Goal: Check status: Check status

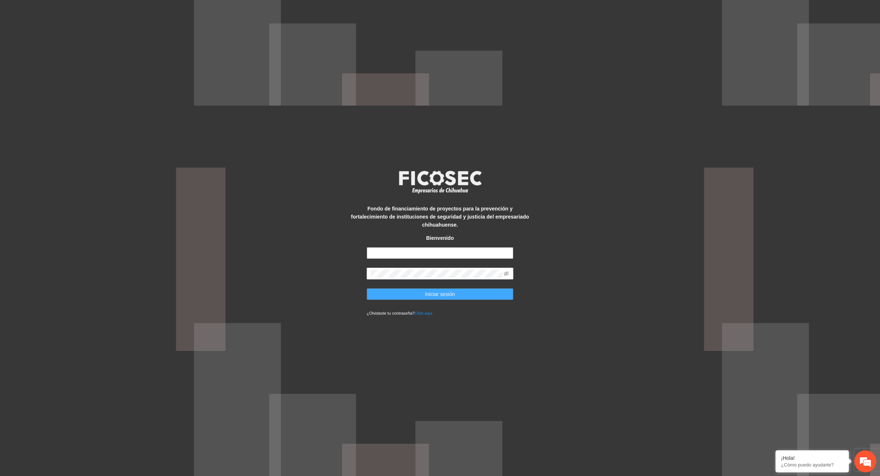
type input "**********"
click at [450, 290] on span "Iniciar sesión" at bounding box center [440, 294] width 30 height 8
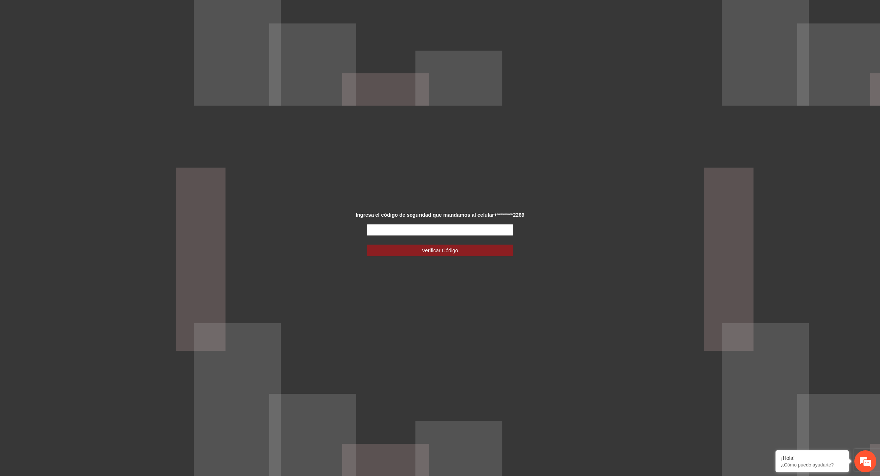
click at [456, 232] on input "text" at bounding box center [440, 230] width 147 height 12
type input "******"
click at [450, 252] on span "Verificar Código" at bounding box center [440, 250] width 36 height 8
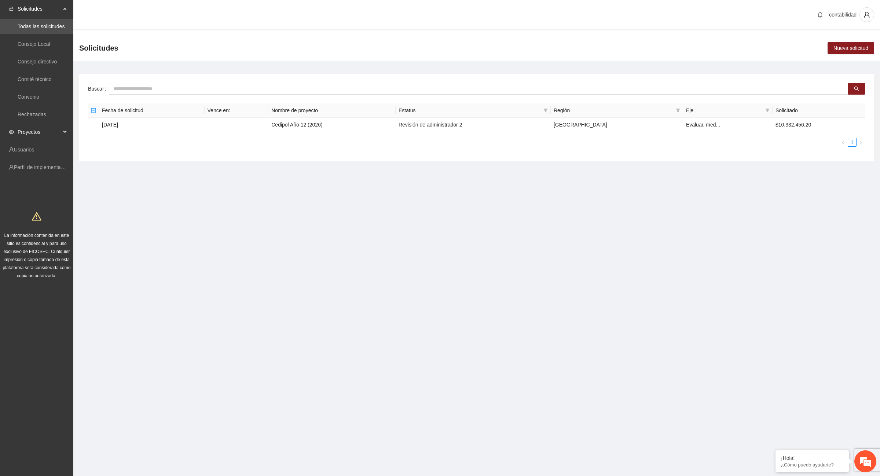
click at [43, 129] on span "Proyectos" at bounding box center [39, 132] width 43 height 15
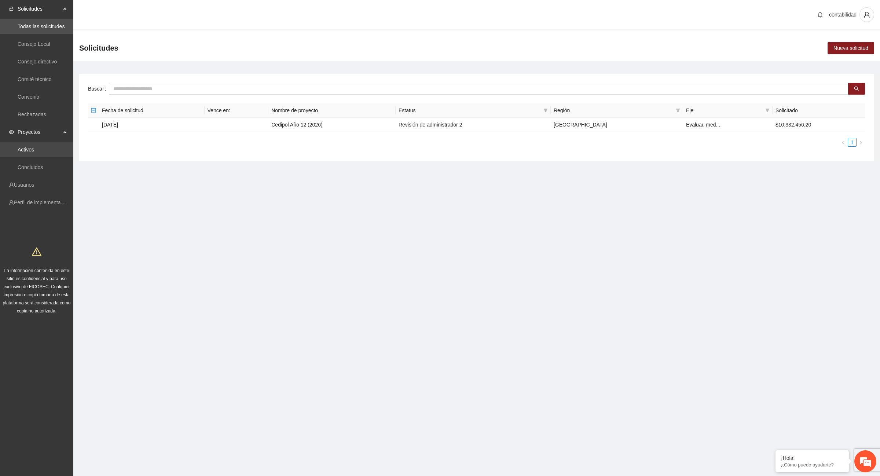
click at [34, 150] on link "Activos" at bounding box center [26, 150] width 16 height 6
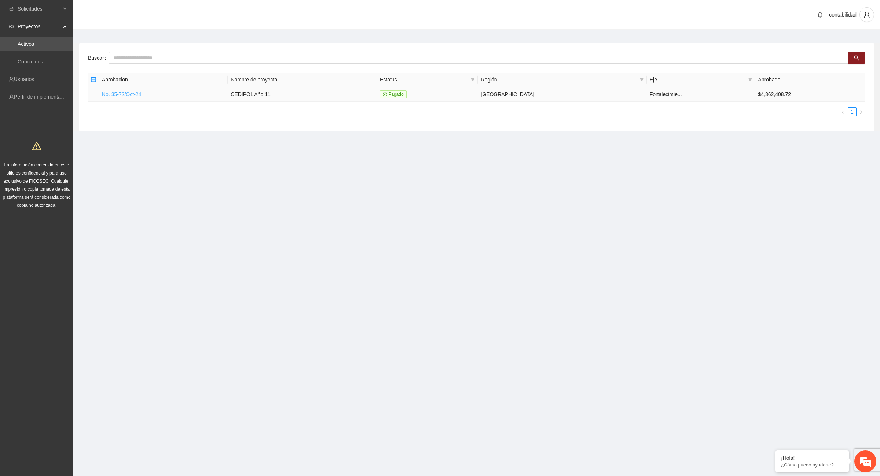
click at [123, 95] on link "No. 35-72/Oct-24" at bounding box center [121, 94] width 39 height 6
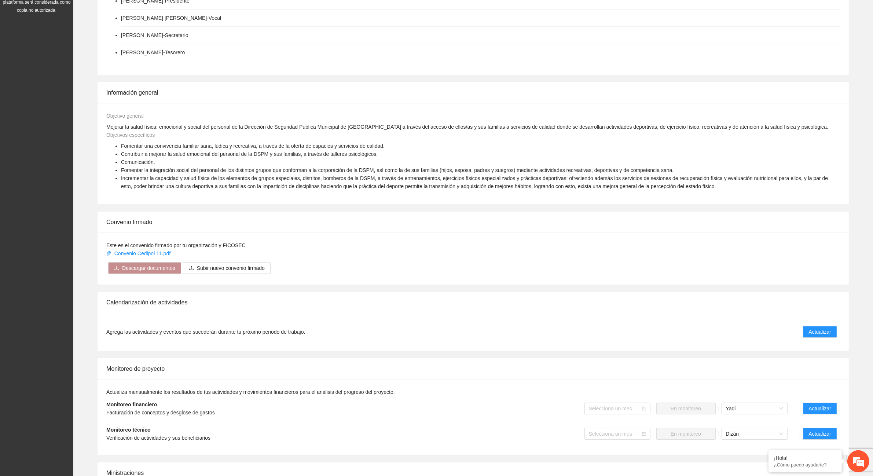
scroll to position [229, 0]
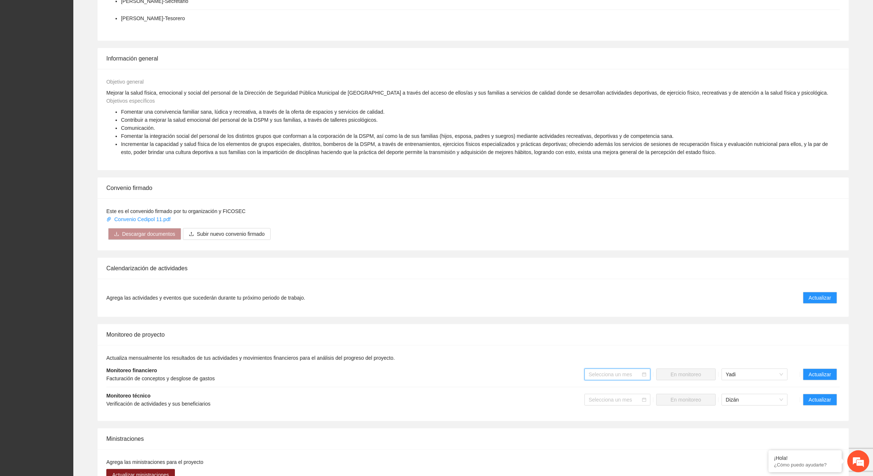
click at [638, 376] on input "search" at bounding box center [615, 374] width 52 height 11
click at [611, 436] on div "Septiembre 2025" at bounding box center [617, 436] width 57 height 8
click at [642, 376] on icon "calendar" at bounding box center [644, 374] width 4 height 4
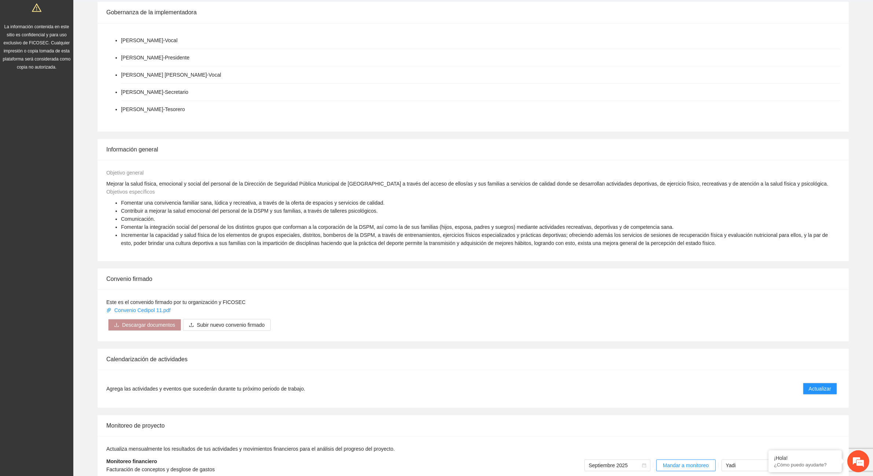
scroll to position [137, 0]
